Goal: Find contact information

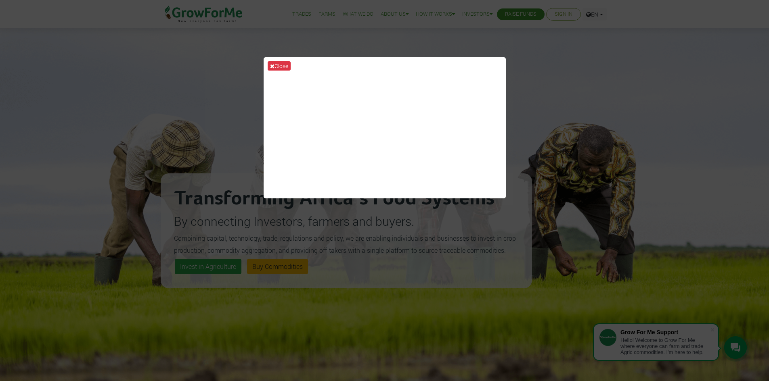
click at [89, 115] on div "Close" at bounding box center [384, 190] width 769 height 381
click at [274, 61] on button "Close" at bounding box center [279, 65] width 23 height 9
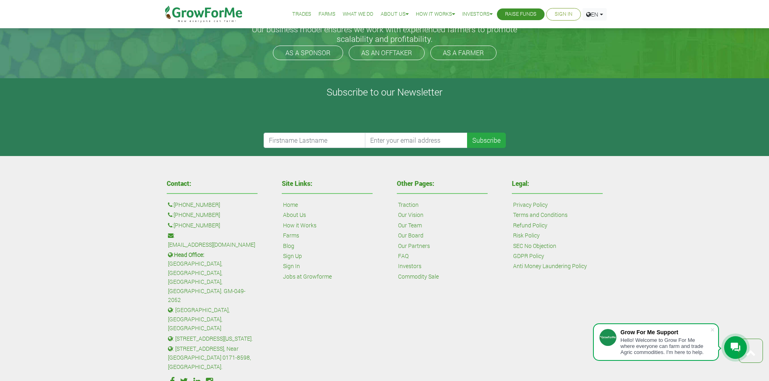
scroll to position [1931, 0]
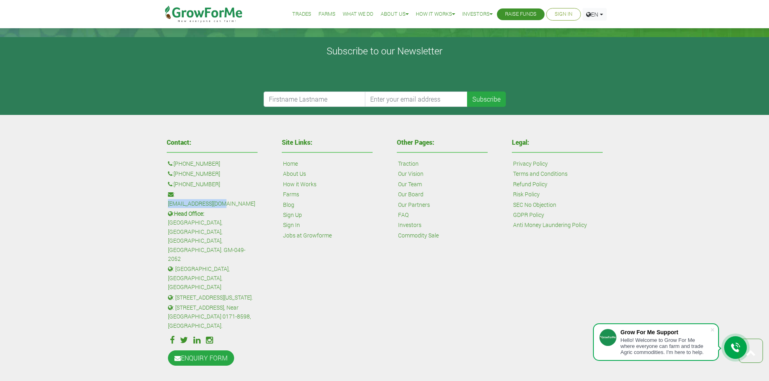
drag, startPoint x: 242, startPoint y: 193, endPoint x: 178, endPoint y: 194, distance: 63.4
click at [178, 194] on p ": [EMAIL_ADDRESS][DOMAIN_NAME]" at bounding box center [212, 199] width 88 height 18
copy link "[EMAIL_ADDRESS][DOMAIN_NAME]"
drag, startPoint x: 212, startPoint y: 183, endPoint x: 181, endPoint y: 188, distance: 30.7
click at [181, 188] on p ": [PHONE_NUMBER]" at bounding box center [212, 184] width 88 height 9
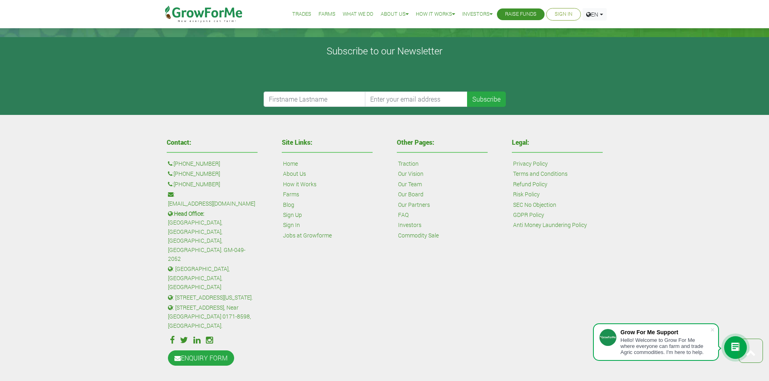
click at [142, 188] on div "Contact: : [PHONE_NUMBER] : [PHONE_NUMBER] : [PHONE_NUMBER] : [EMAIL_ADDRESS][D…" at bounding box center [384, 252] width 769 height 274
drag, startPoint x: 232, startPoint y: 174, endPoint x: 193, endPoint y: 182, distance: 39.1
click at [193, 182] on div "Contact: : [PHONE_NUMBER] : [PHONE_NUMBER] : [PHONE_NUMBER] : [EMAIL_ADDRESS][D…" at bounding box center [212, 253] width 103 height 236
click at [149, 181] on div "Contact: : [PHONE_NUMBER] : [PHONE_NUMBER] : [PHONE_NUMBER] : [EMAIL_ADDRESS][D…" at bounding box center [384, 252] width 769 height 274
drag, startPoint x: 241, startPoint y: 179, endPoint x: 224, endPoint y: 182, distance: 17.5
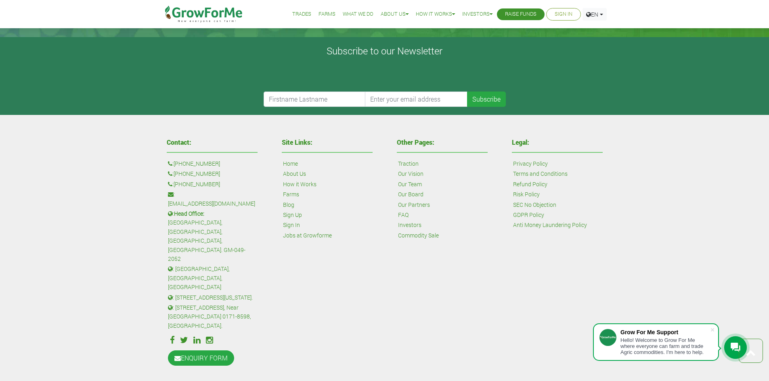
click at [219, 182] on div "Contact: : [PHONE_NUMBER] : [PHONE_NUMBER] : [PHONE_NUMBER] : [EMAIL_ADDRESS][D…" at bounding box center [212, 253] width 103 height 236
click at [226, 182] on p ": [PHONE_NUMBER]" at bounding box center [212, 184] width 88 height 9
drag, startPoint x: 225, startPoint y: 182, endPoint x: 176, endPoint y: 185, distance: 48.9
click at [176, 185] on p ": [PHONE_NUMBER]" at bounding box center [212, 184] width 88 height 9
copy div "[PHONE_NUMBER]"
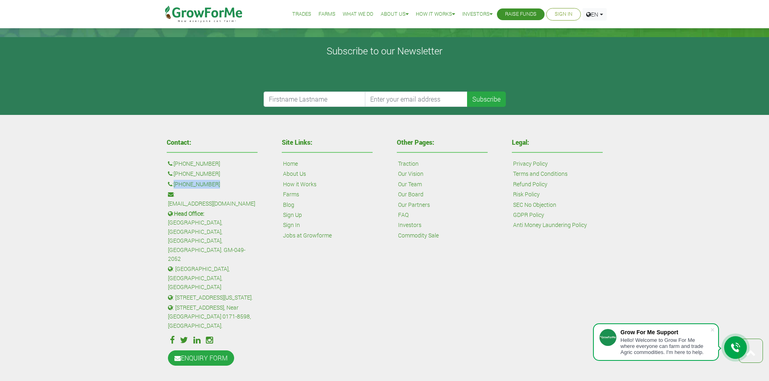
click at [256, 182] on div "Contact: : [PHONE_NUMBER] : [PHONE_NUMBER] : [PHONE_NUMBER] : [EMAIL_ADDRESS][D…" at bounding box center [212, 253] width 103 height 236
